Goal: Information Seeking & Learning: Understand process/instructions

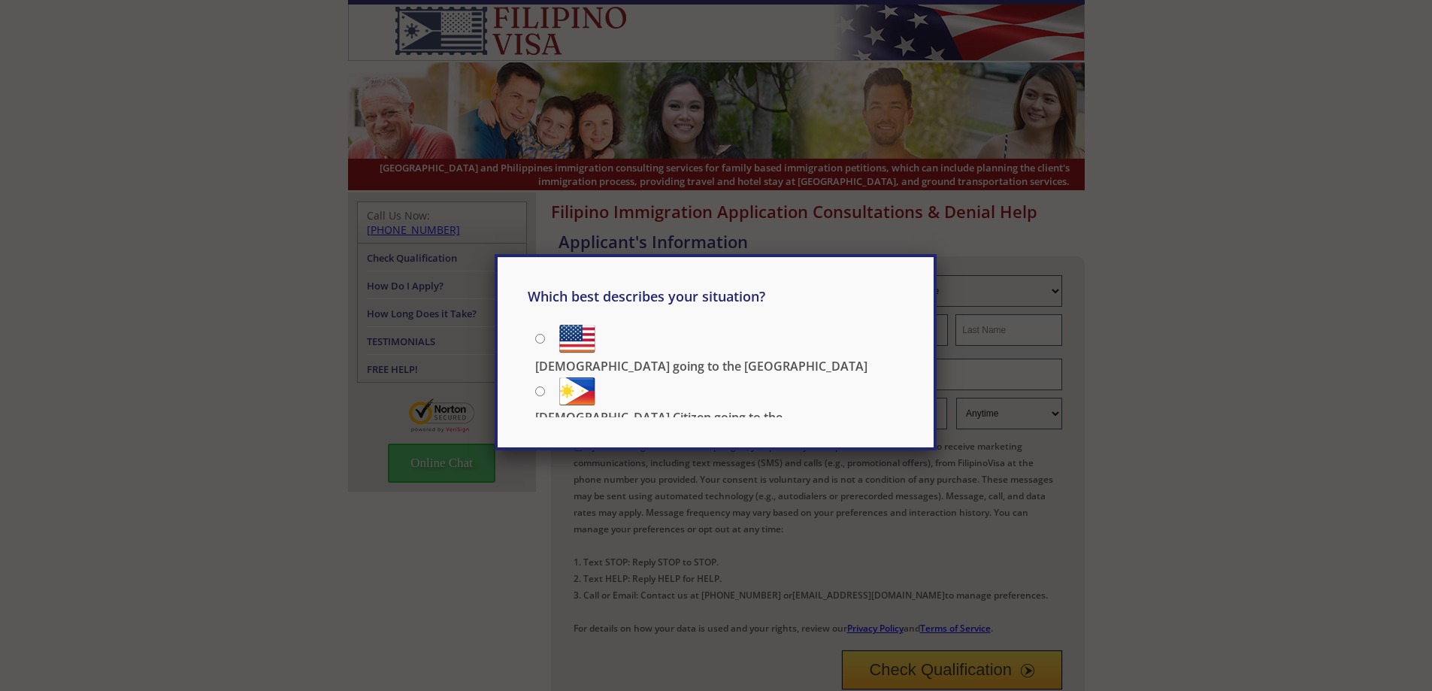
click at [691, 409] on p "US Citizen going to the Philippines" at bounding box center [719, 425] width 368 height 33
click at [545, 386] on input "US Citizen going to the Philippines" at bounding box center [540, 391] width 10 height 10
radio input "true"
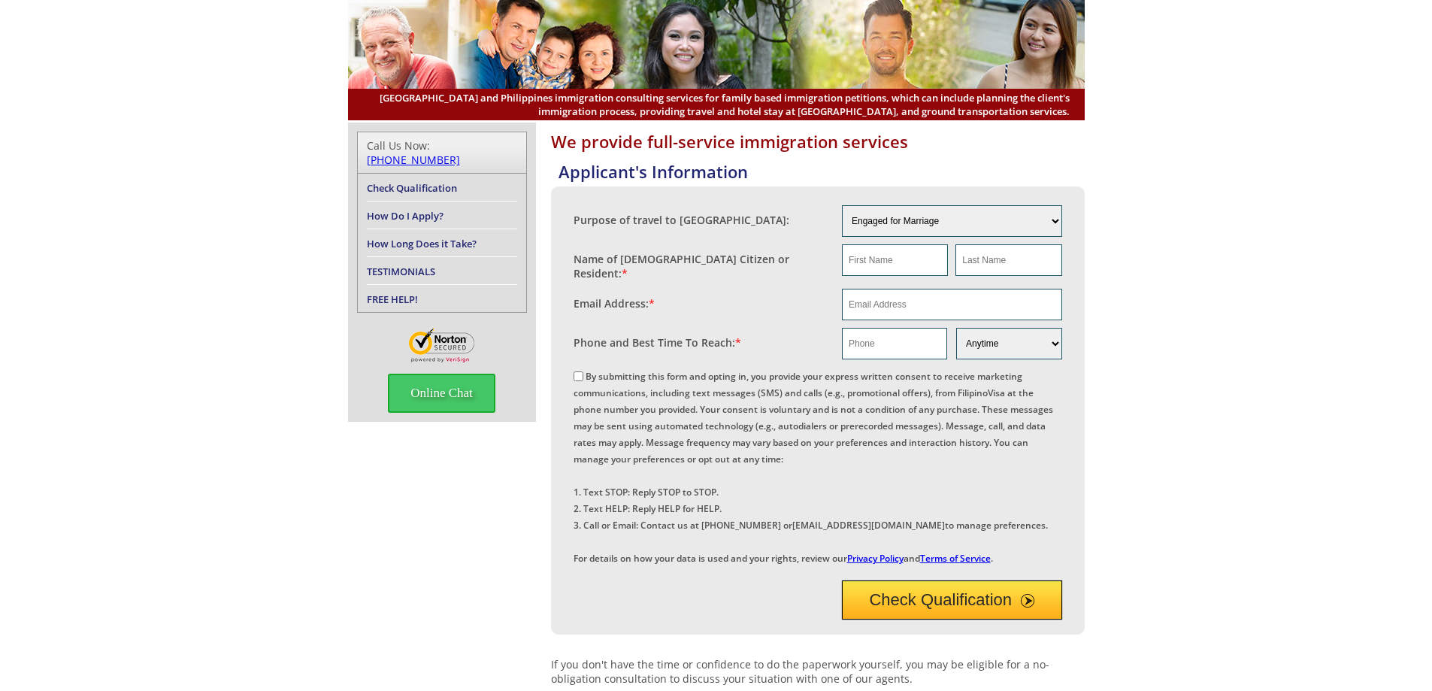
scroll to position [68, 0]
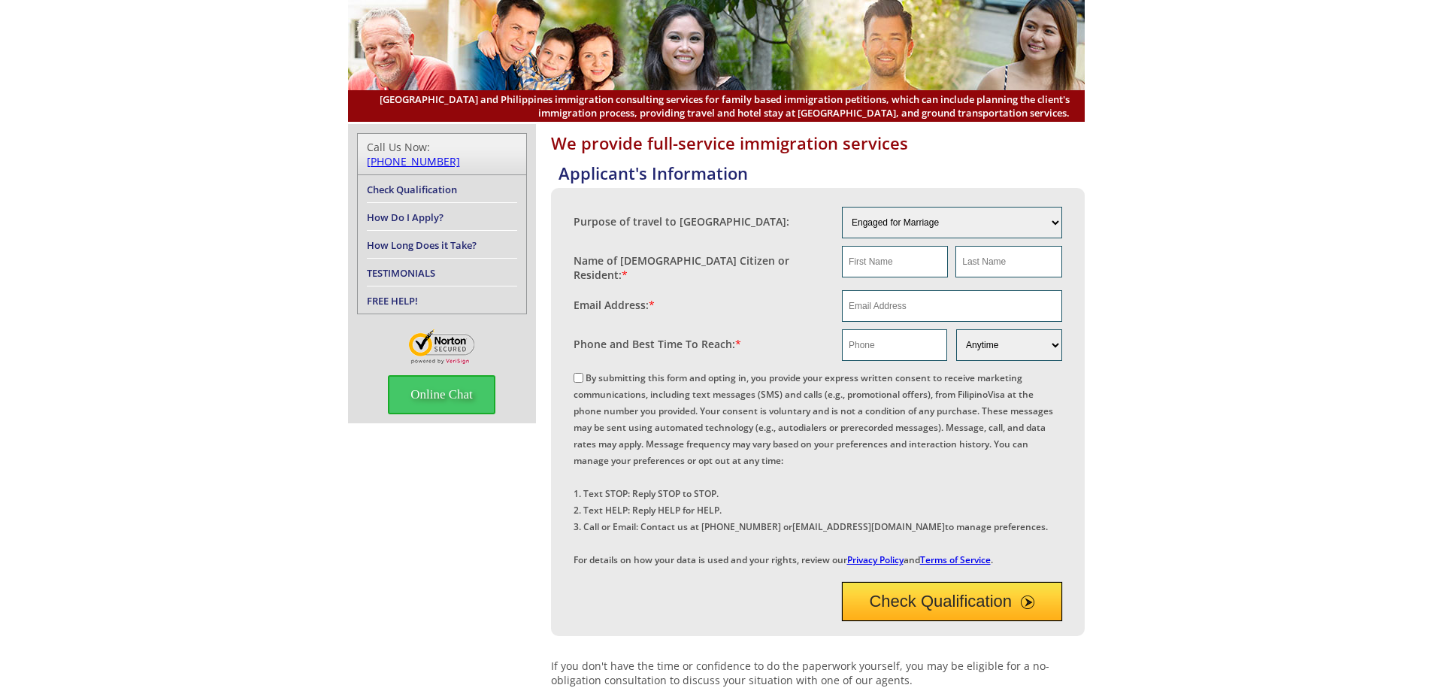
click at [436, 183] on link "Check Qualification" at bounding box center [412, 190] width 90 height 14
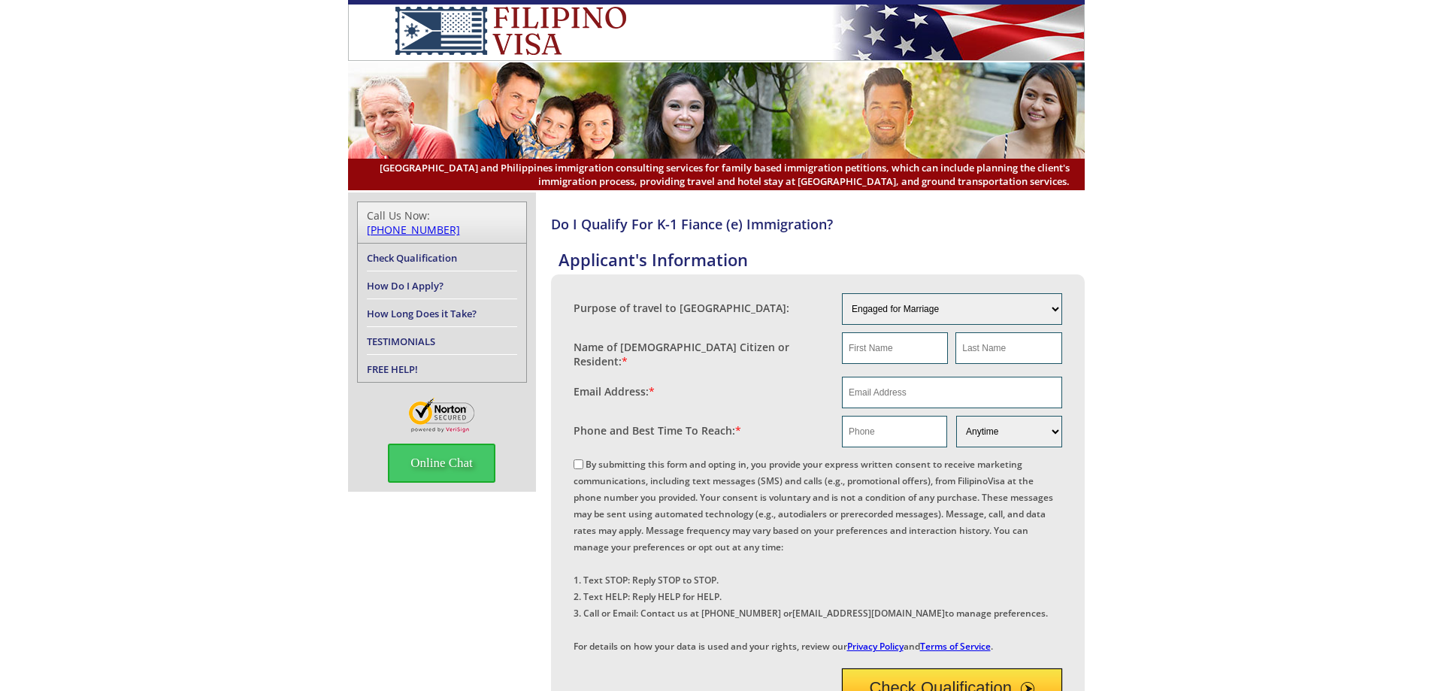
click at [423, 279] on link "How Do I Apply?" at bounding box center [405, 286] width 77 height 14
click at [421, 307] on link "How Long Does it Take?" at bounding box center [422, 314] width 110 height 14
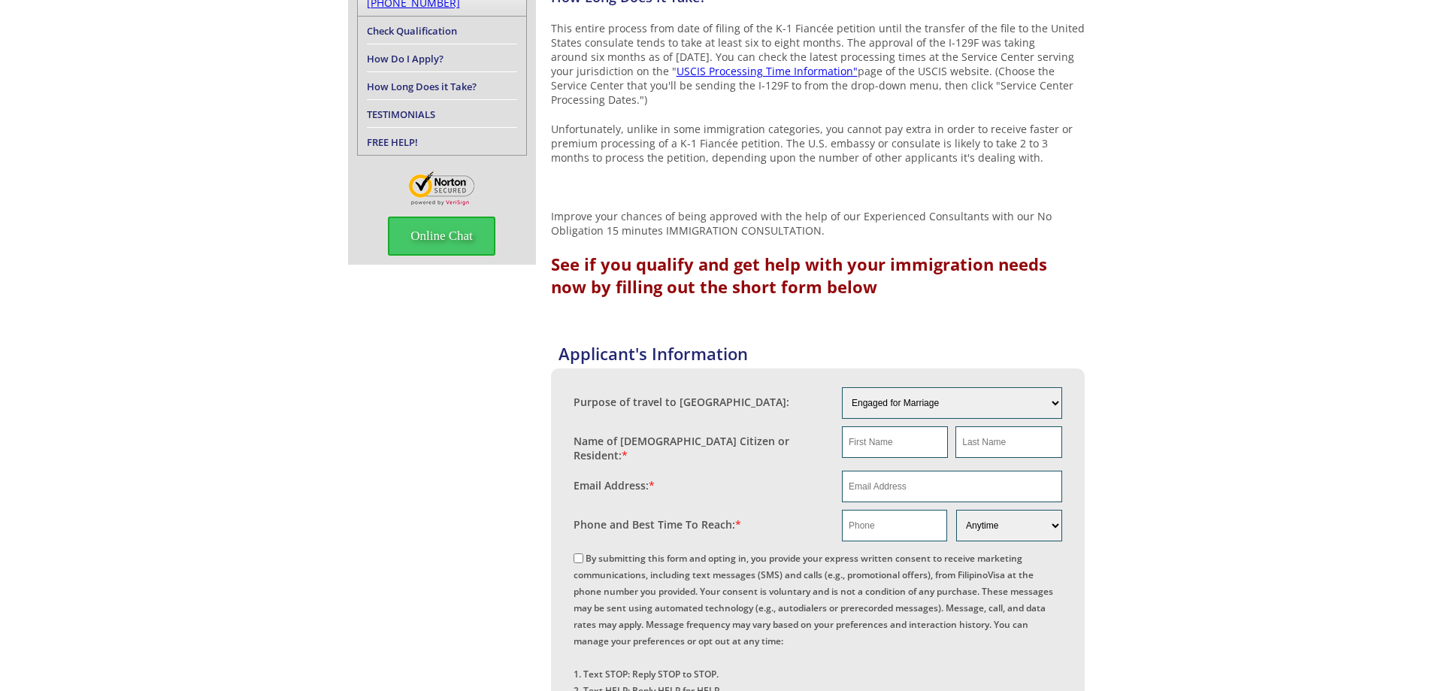
scroll to position [376, 0]
